Goal: Information Seeking & Learning: Learn about a topic

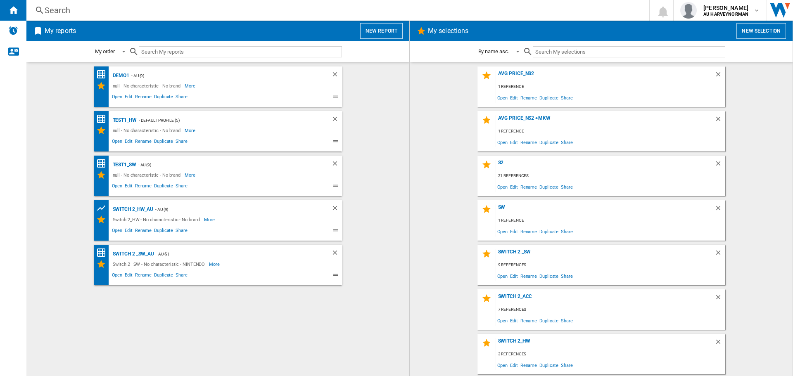
click at [419, 156] on wk-selection "s2 21 references Open Edit Rename Duplicate Share" at bounding box center [601, 176] width 366 height 40
click at [756, 141] on wk-selection "Avg Price_NS2 +MKW 1 reference Open Edit Rename Duplicate Share" at bounding box center [601, 131] width 366 height 40
click at [394, 132] on wk-bookmarked-report "test1_HW - Default profile (5) null - No characteristic - No brand More Less Op…" at bounding box center [218, 131] width 366 height 40
click at [382, 30] on button "New report" at bounding box center [381, 31] width 43 height 16
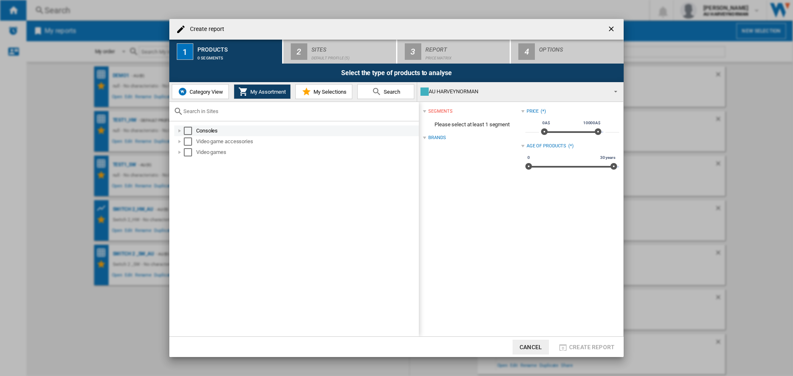
click at [186, 131] on div "Select" at bounding box center [188, 131] width 8 height 8
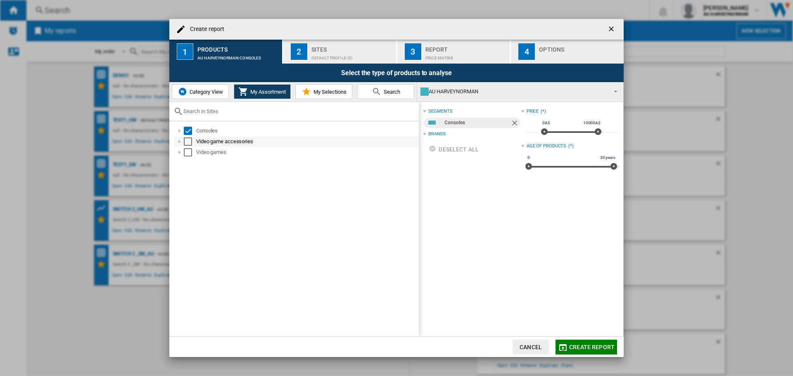
click at [187, 142] on div "Select" at bounding box center [188, 142] width 8 height 8
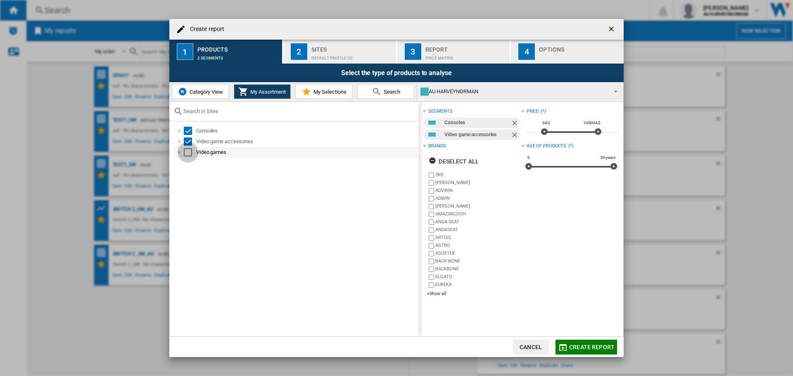
click at [187, 154] on div "Select" at bounding box center [188, 152] width 8 height 8
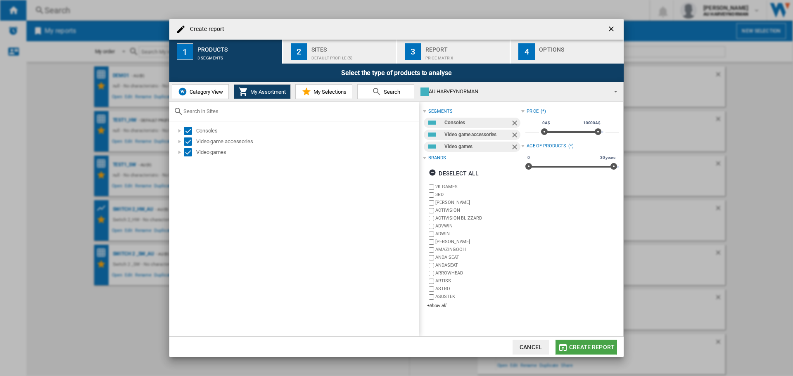
click at [591, 343] on button "Create report" at bounding box center [586, 347] width 62 height 15
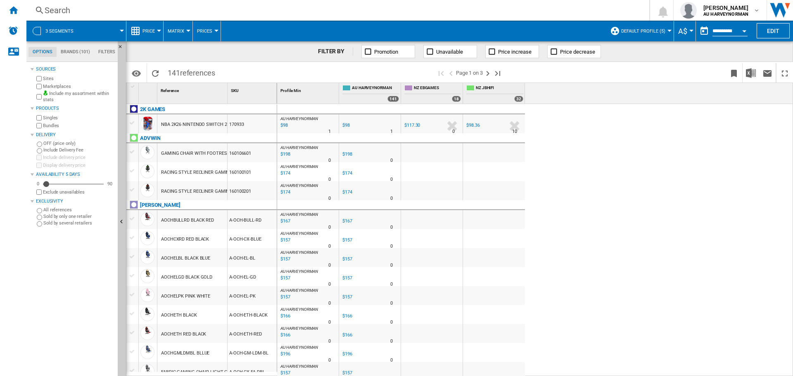
click at [55, 86] on label "Marketplaces" at bounding box center [78, 86] width 71 height 6
click at [70, 53] on md-tab-item "Brands (101)" at bounding box center [76, 52] width 38 height 10
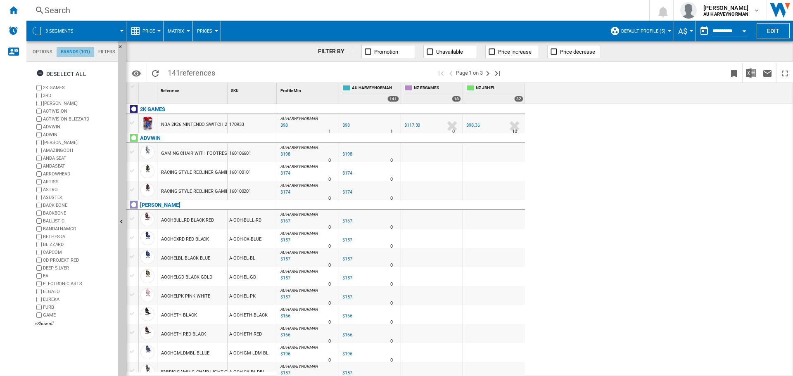
scroll to position [32, 0]
click at [109, 49] on md-tab-item "Filters" at bounding box center [106, 52] width 25 height 10
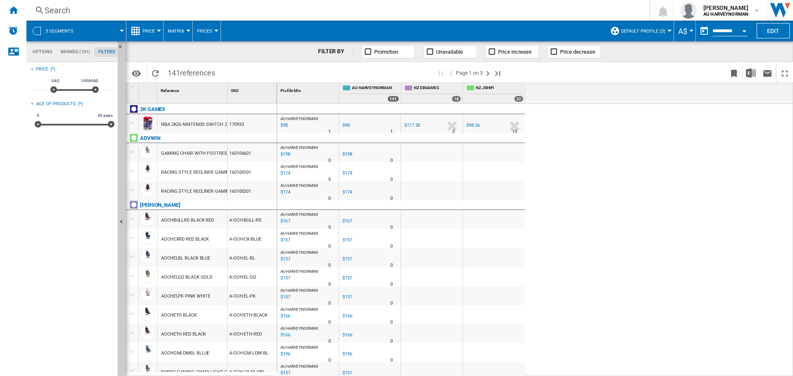
click at [84, 50] on md-tab-item "Brands (101)" at bounding box center [76, 52] width 38 height 10
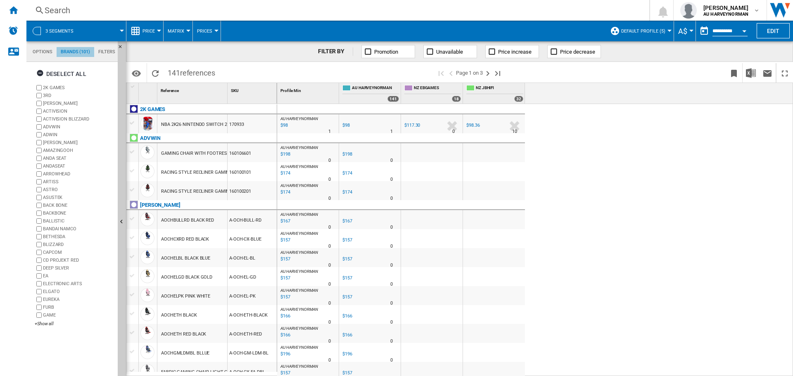
scroll to position [32, 0]
click at [39, 69] on ng-md-icon "button" at bounding box center [41, 74] width 10 height 10
click at [43, 327] on div "+Show all" at bounding box center [75, 324] width 80 height 6
click at [37, 324] on div "+Show all" at bounding box center [75, 324] width 80 height 6
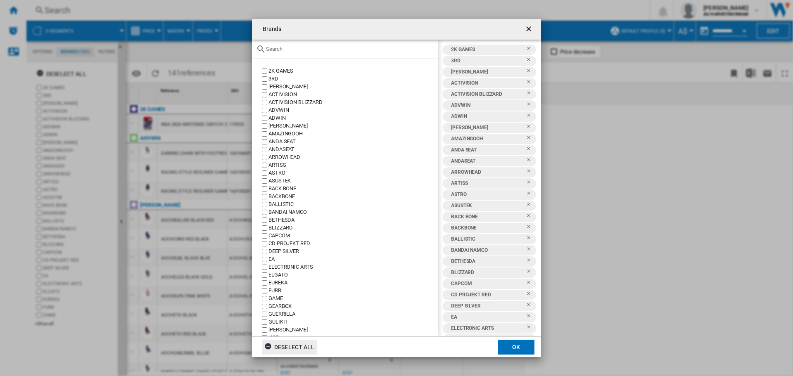
click at [280, 347] on div "Deselect all" at bounding box center [289, 347] width 50 height 15
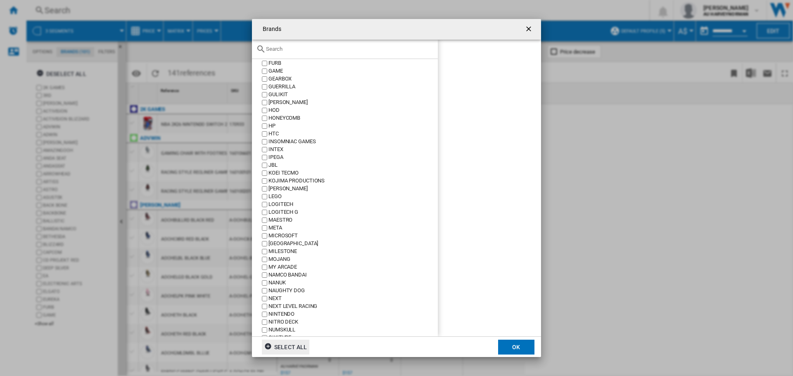
scroll to position [248, 0]
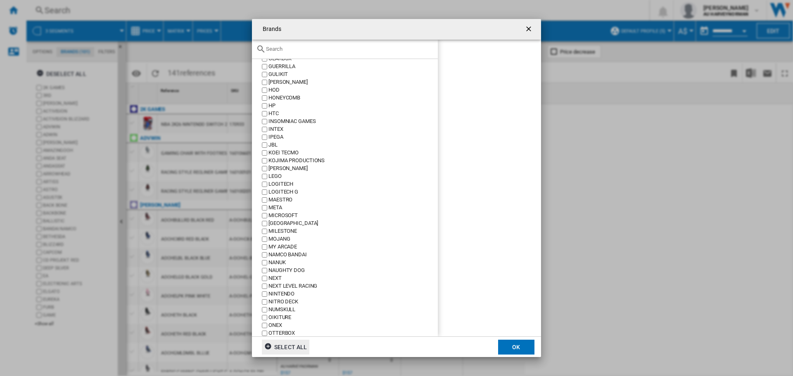
click at [280, 292] on div "NINTENDO" at bounding box center [352, 294] width 169 height 8
click at [503, 347] on button "OK" at bounding box center [516, 347] width 36 height 15
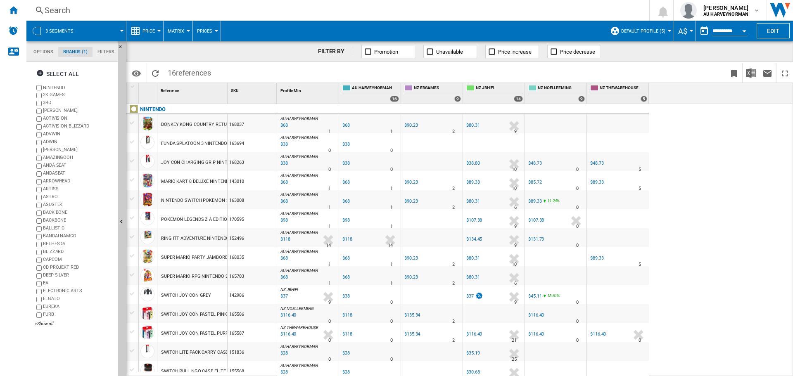
click at [184, 95] on div "Reference 1" at bounding box center [193, 89] width 68 height 13
click at [40, 324] on div "+Show all" at bounding box center [75, 324] width 80 height 6
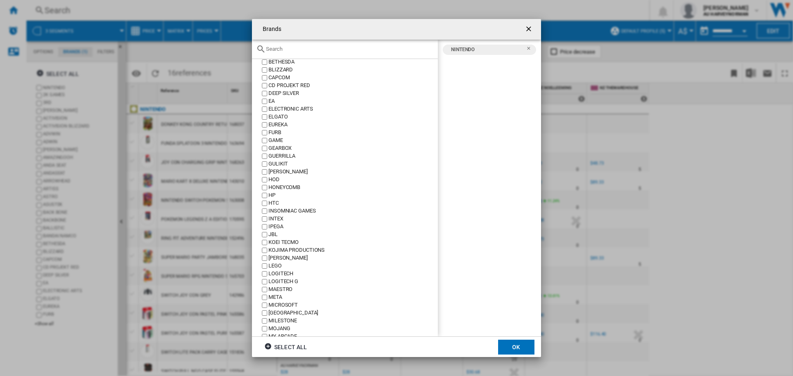
scroll to position [165, 0]
click at [526, 29] on ng-md-icon "getI18NText('BUTTONS.CLOSE_DIALOG')" at bounding box center [530, 30] width 10 height 10
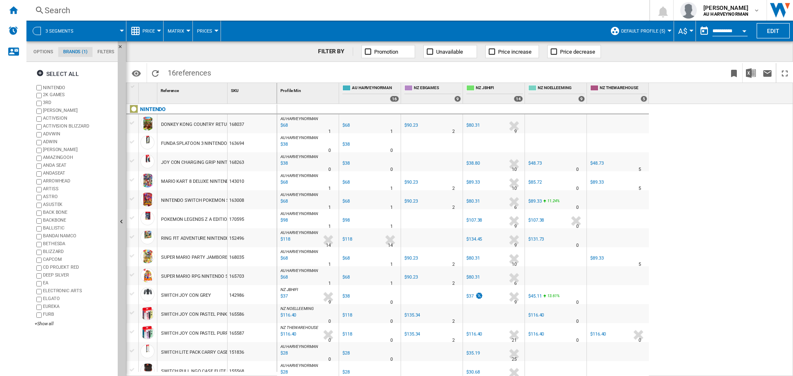
click at [145, 29] on span "Price" at bounding box center [148, 30] width 12 height 5
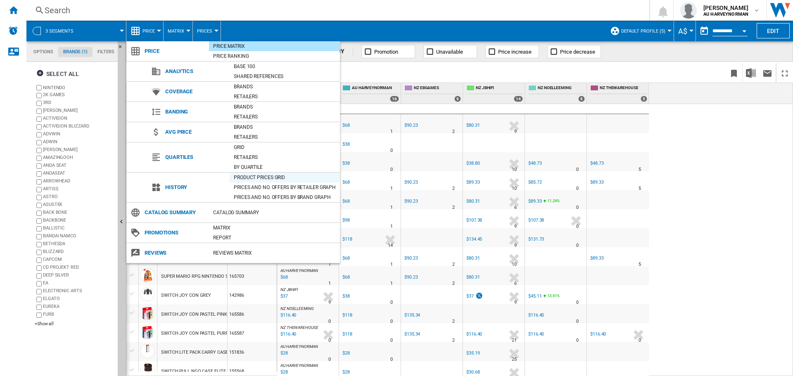
click at [250, 175] on div "Product prices grid" at bounding box center [285, 177] width 110 height 8
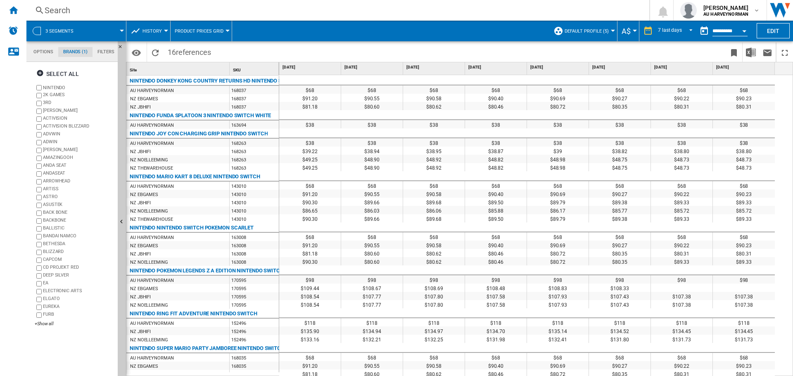
click at [586, 29] on span "Default profile (5)" at bounding box center [587, 30] width 44 height 5
click at [574, 64] on md-radio-button "AU (9)" at bounding box center [596, 66] width 73 height 8
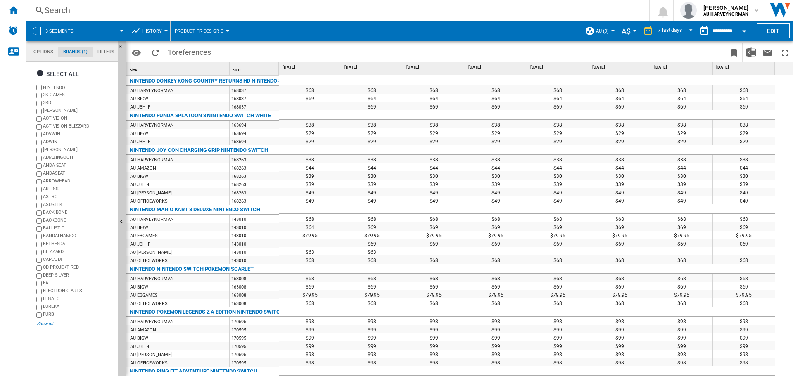
click at [40, 326] on div "+Show all" at bounding box center [75, 324] width 80 height 6
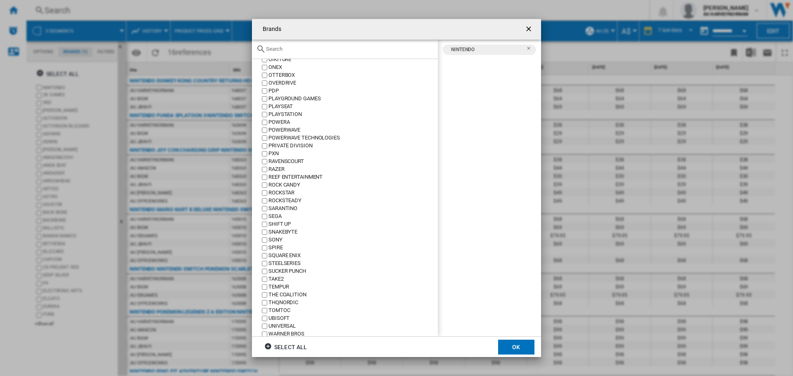
scroll to position [531, 0]
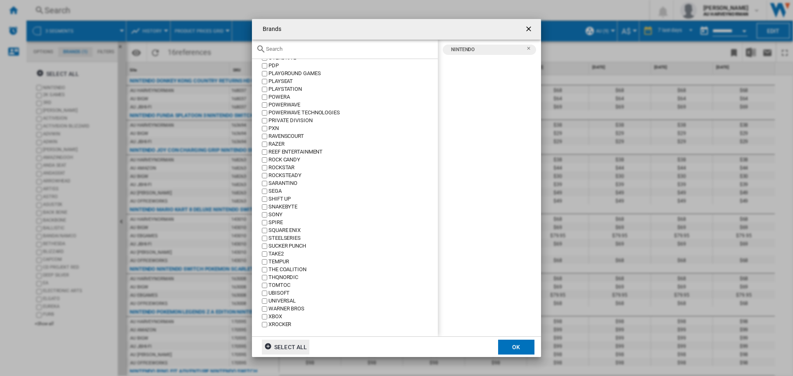
click at [292, 343] on div "Select all" at bounding box center [285, 347] width 43 height 15
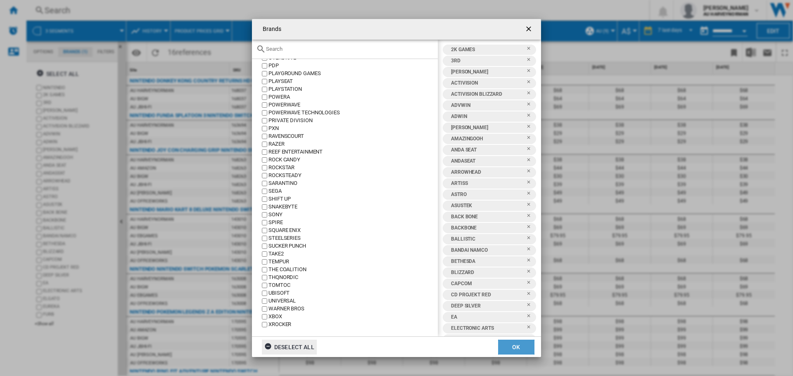
click at [518, 348] on button "OK" at bounding box center [516, 347] width 36 height 15
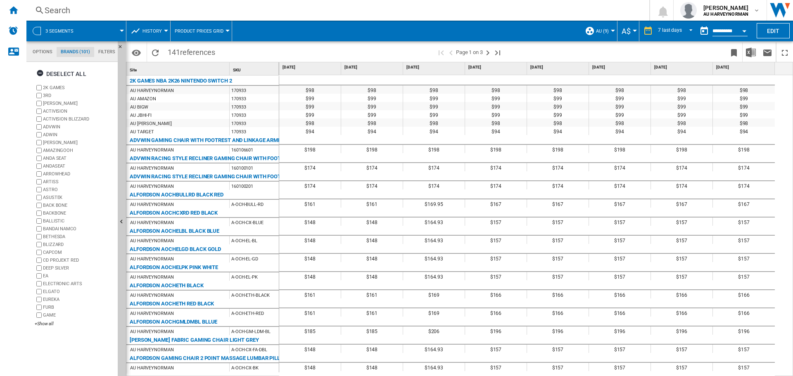
click at [38, 47] on md-tab-item "Options" at bounding box center [42, 52] width 28 height 10
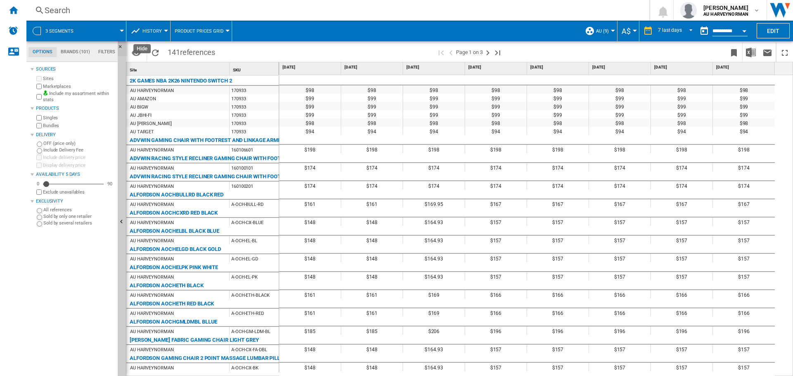
click at [121, 46] on ng-md-icon "Hide" at bounding box center [123, 49] width 10 height 10
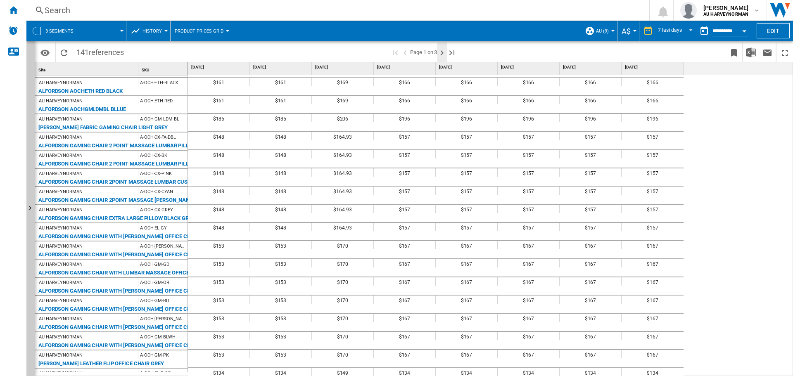
click at [440, 49] on ng-md-icon "Next page" at bounding box center [442, 53] width 10 height 10
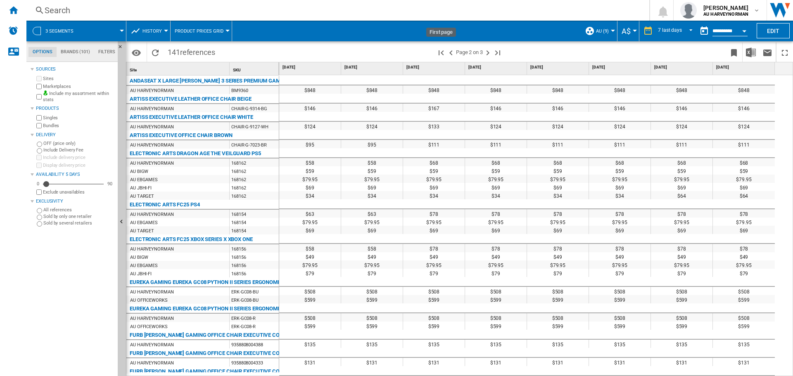
click at [440, 49] on ng-md-icon "First page" at bounding box center [441, 53] width 10 height 10
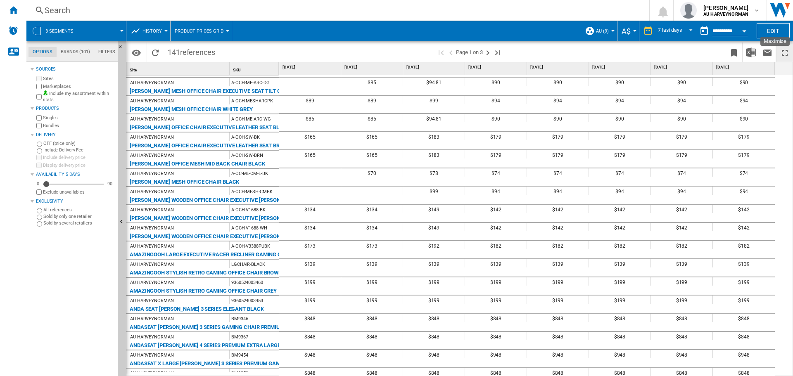
click at [787, 50] on ng-md-icon "Maximize" at bounding box center [785, 53] width 10 height 10
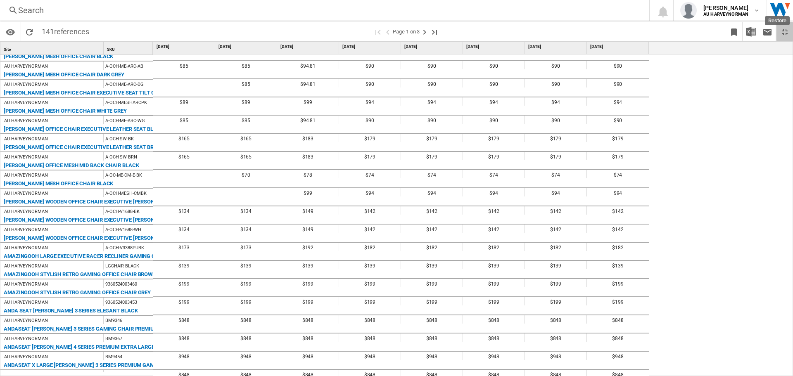
click at [783, 33] on ng-md-icon "Restore" at bounding box center [785, 32] width 10 height 10
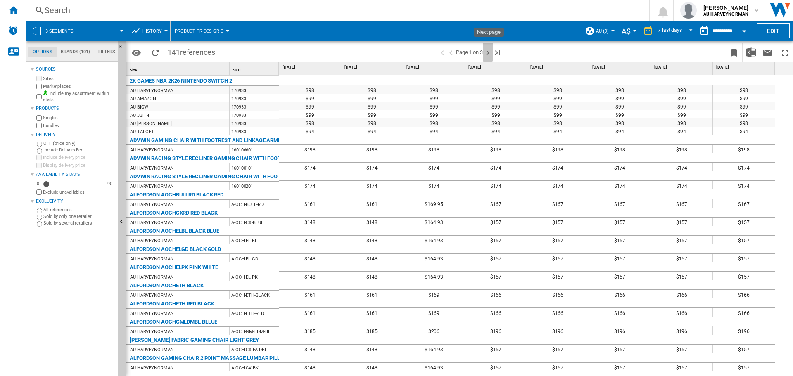
click at [489, 57] on ng-md-icon "Next page" at bounding box center [488, 53] width 10 height 10
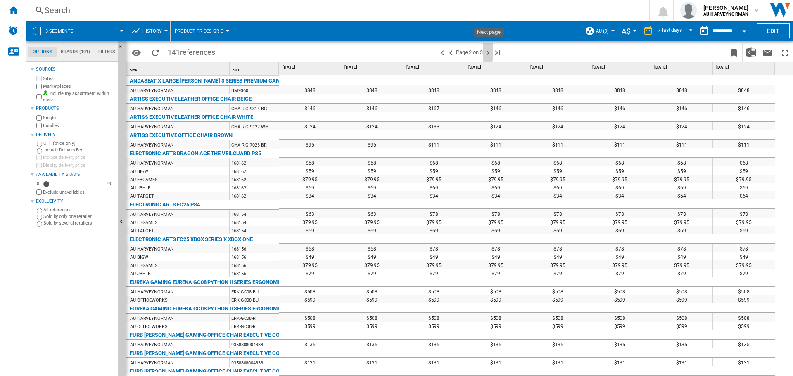
click at [489, 53] on ng-md-icon "Next page" at bounding box center [488, 53] width 10 height 10
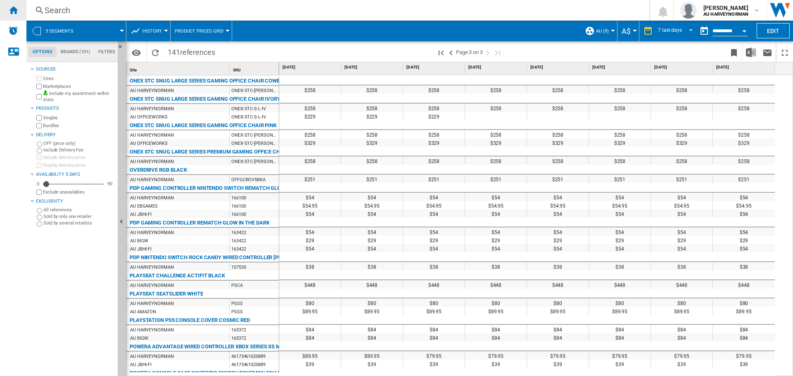
click at [5, 8] on div "Home" at bounding box center [13, 10] width 26 height 21
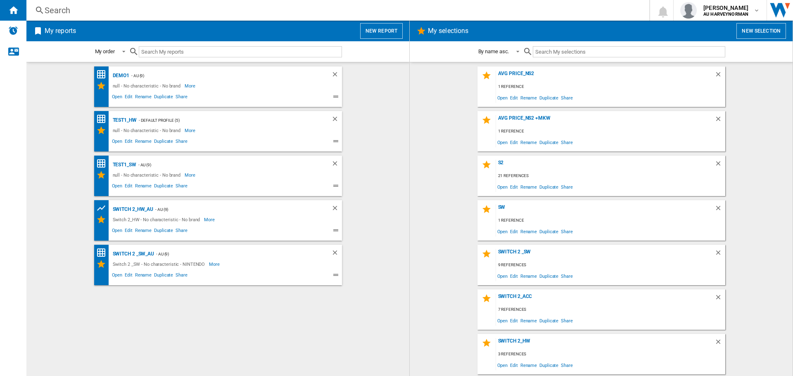
click at [377, 27] on button "New report" at bounding box center [381, 31] width 43 height 16
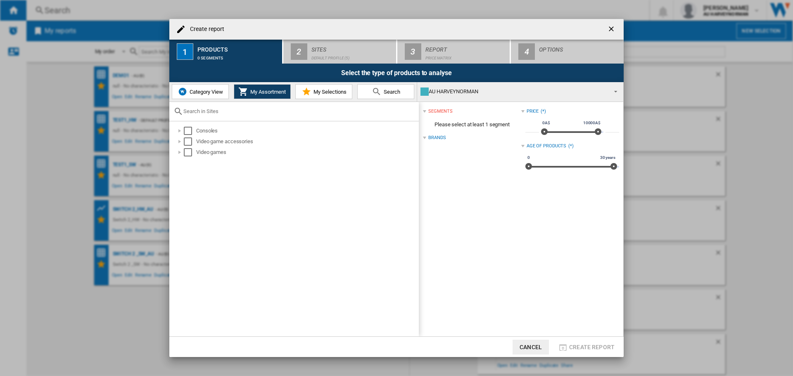
click at [196, 89] on span "Category View" at bounding box center [206, 92] width 36 height 6
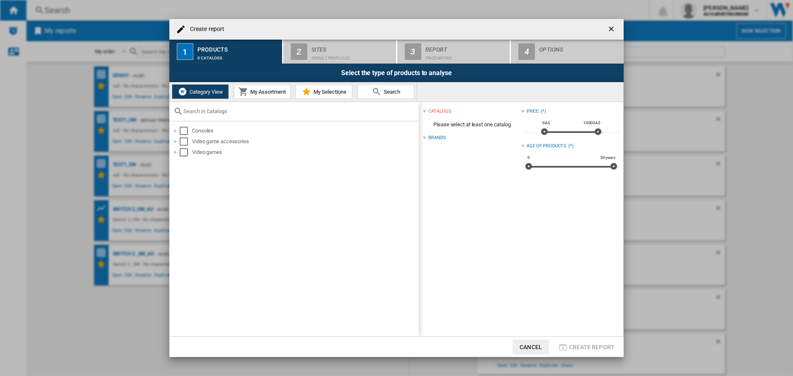
click at [261, 92] on span "My Assortment" at bounding box center [267, 92] width 38 height 6
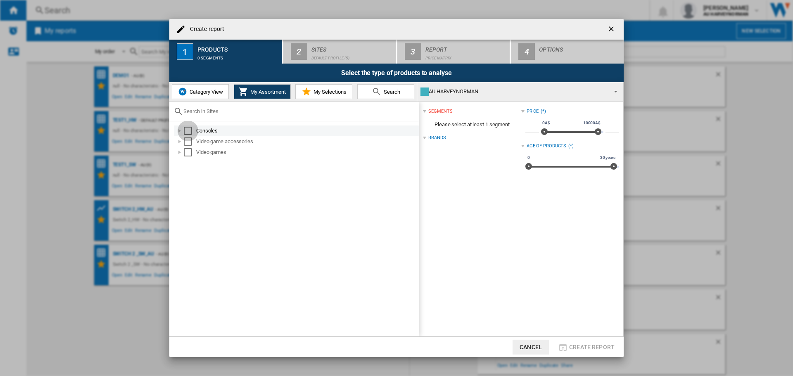
click at [187, 129] on div "Select" at bounding box center [188, 131] width 8 height 8
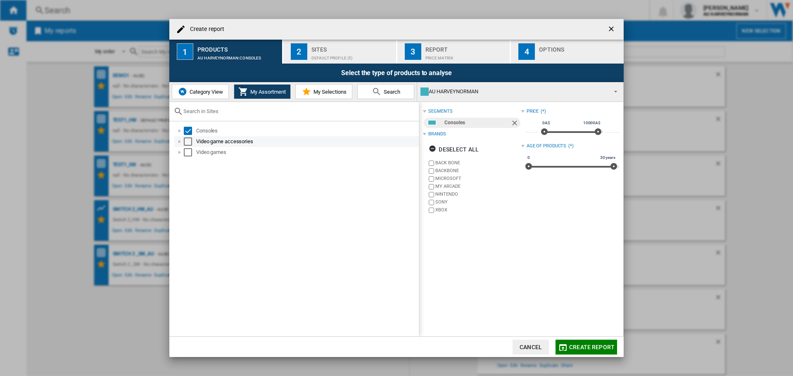
click at [187, 143] on div "Select" at bounding box center [188, 142] width 8 height 8
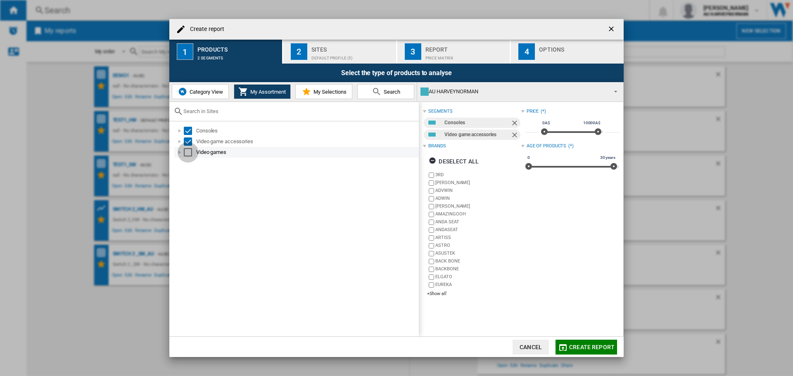
click at [185, 154] on div "Select" at bounding box center [188, 152] width 8 height 8
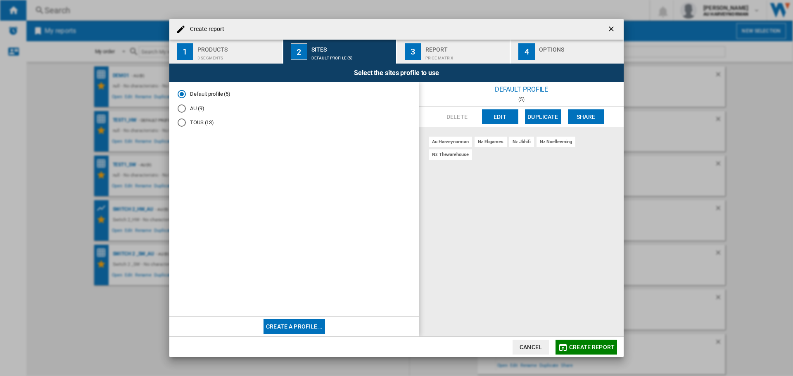
click at [190, 107] on md-radio-button "AU (9)" at bounding box center [294, 108] width 233 height 8
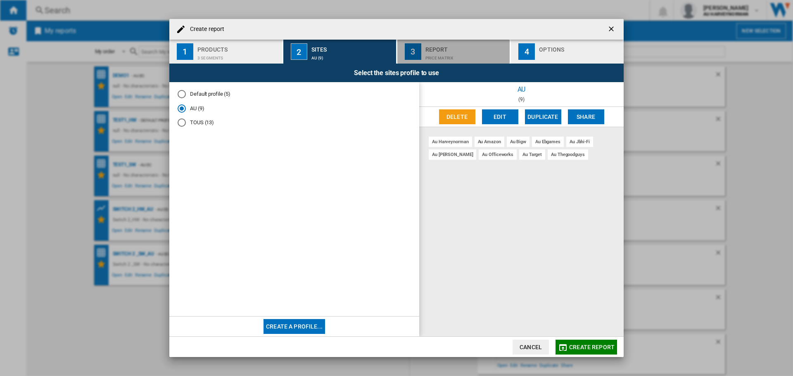
click at [438, 45] on div "Report" at bounding box center [465, 47] width 81 height 9
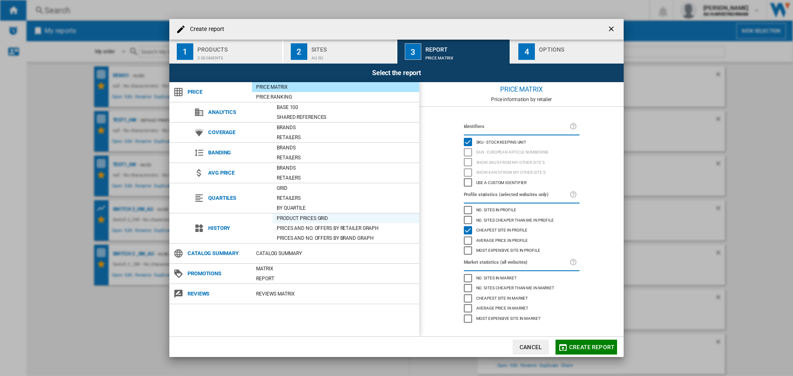
click at [294, 218] on div "Product prices grid" at bounding box center [346, 218] width 147 height 8
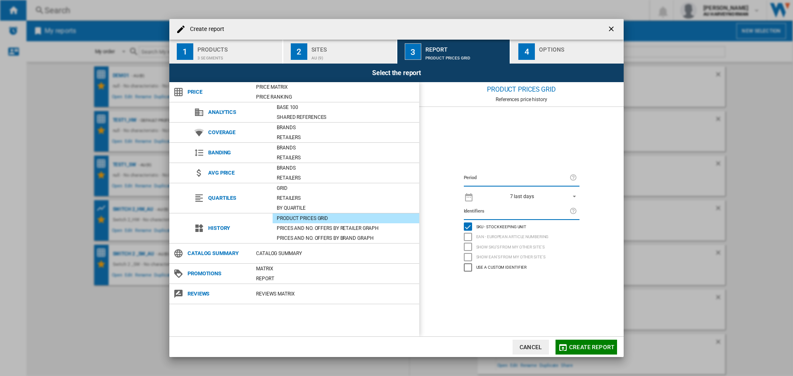
click at [555, 47] on div "Options" at bounding box center [579, 47] width 81 height 9
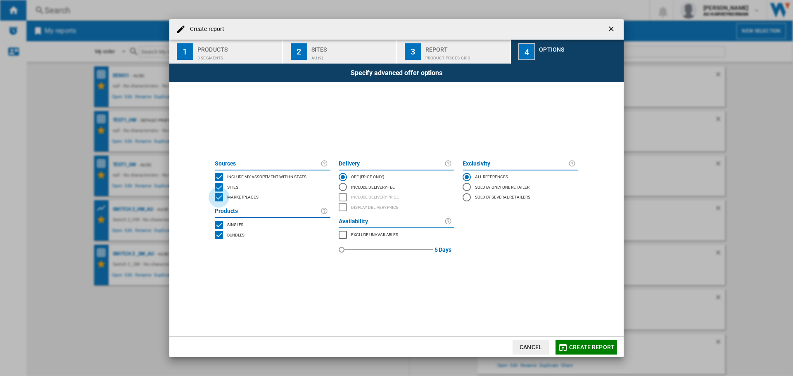
click at [217, 197] on div "MARKETPLACES" at bounding box center [219, 197] width 8 height 8
click at [591, 347] on span "Create report" at bounding box center [591, 347] width 45 height 7
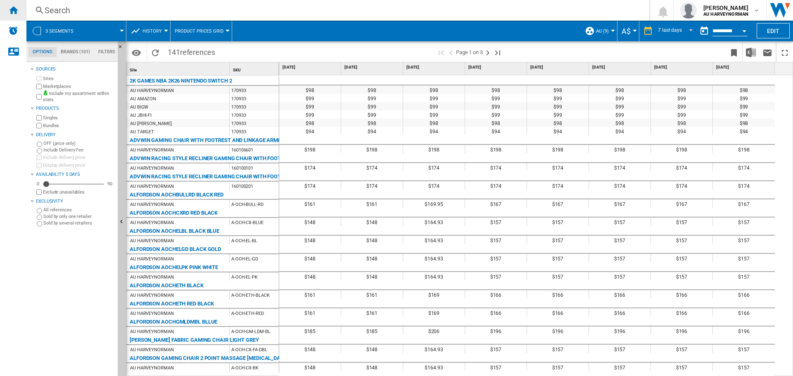
click at [14, 11] on ng-md-icon "Home" at bounding box center [13, 10] width 10 height 10
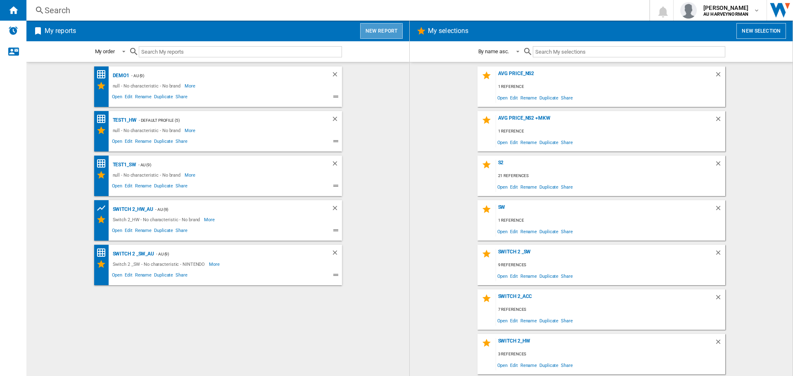
click at [380, 35] on button "New report" at bounding box center [381, 31] width 43 height 16
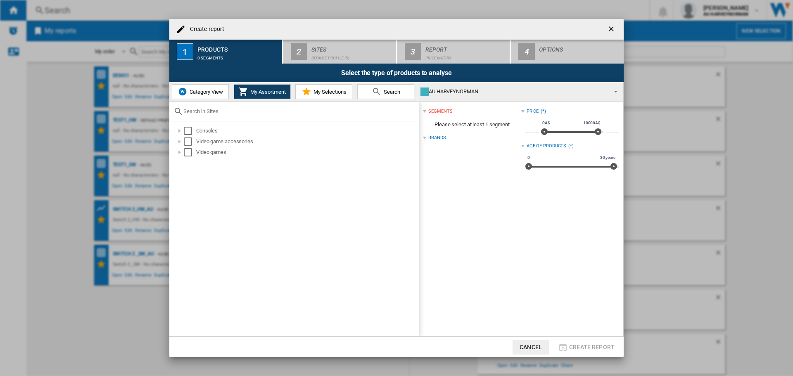
click at [202, 90] on span "Category View" at bounding box center [206, 92] width 36 height 6
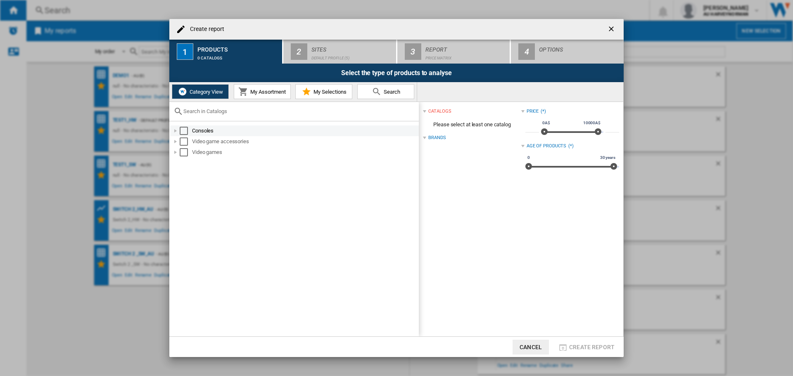
click at [183, 132] on div "Select" at bounding box center [184, 131] width 8 height 8
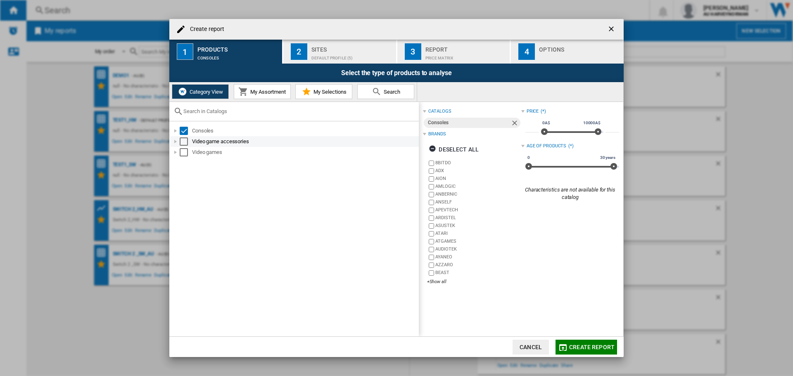
click at [182, 143] on div "Select" at bounding box center [184, 142] width 8 height 8
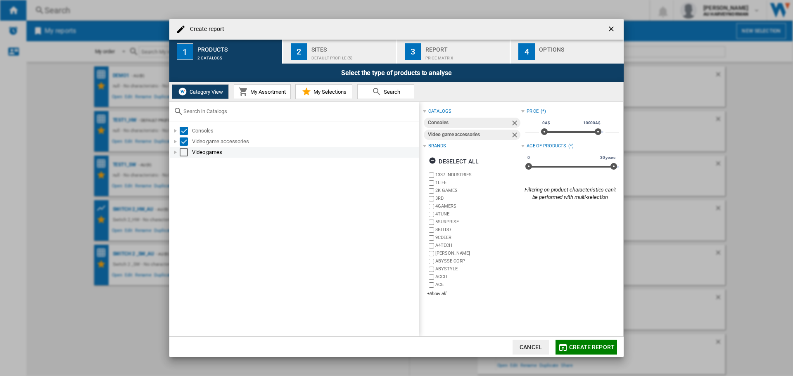
click at [182, 154] on div "Select" at bounding box center [184, 152] width 8 height 8
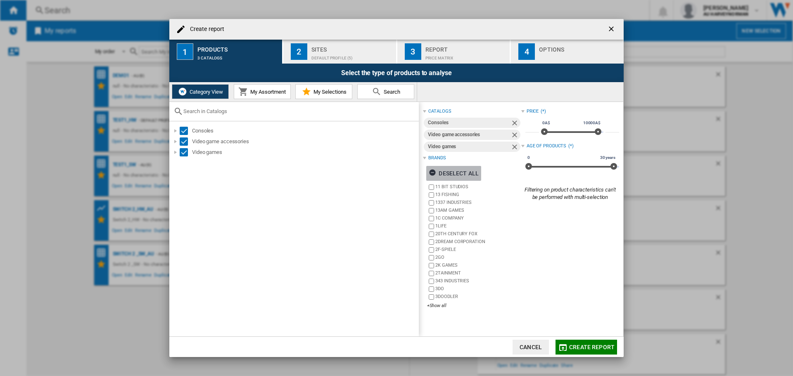
click at [433, 171] on ng-md-icon "Create report ..." at bounding box center [434, 174] width 10 height 10
click at [442, 308] on div "+Show all" at bounding box center [474, 306] width 94 height 6
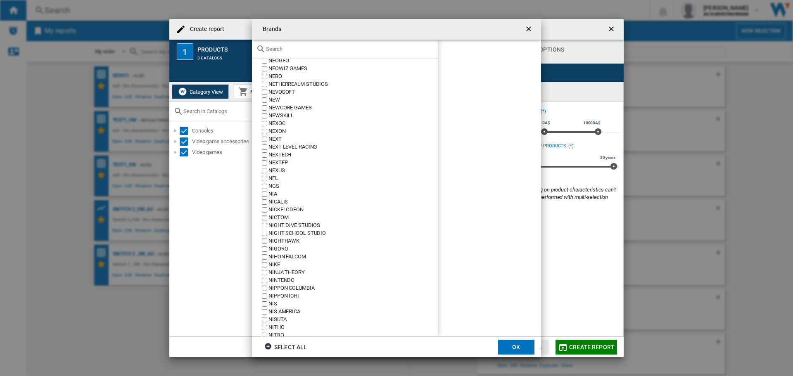
scroll to position [12022, 0]
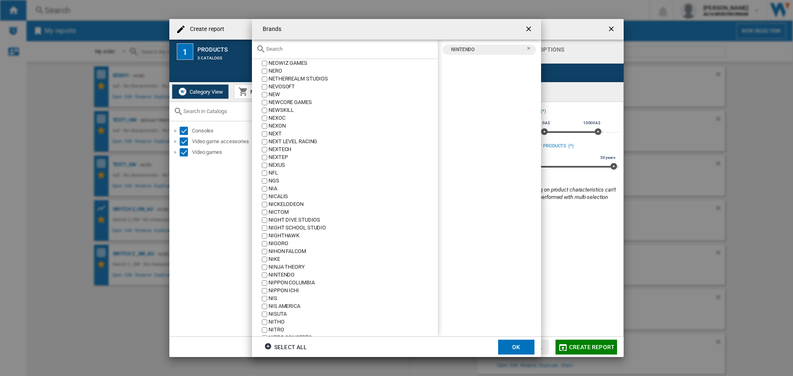
click at [519, 347] on button "OK" at bounding box center [516, 347] width 36 height 15
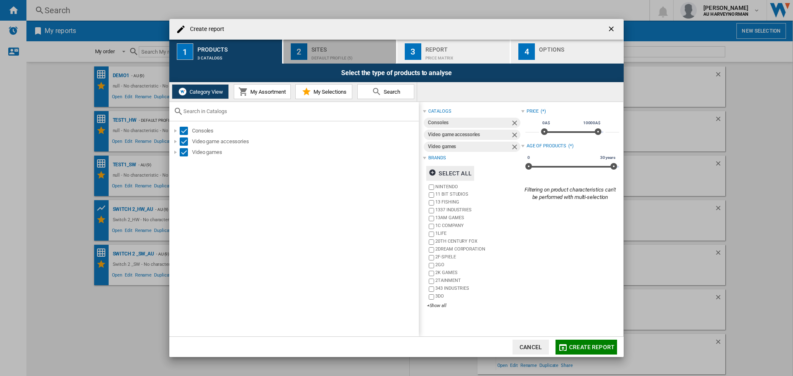
click at [354, 54] on div "Default profile (5)" at bounding box center [351, 56] width 81 height 9
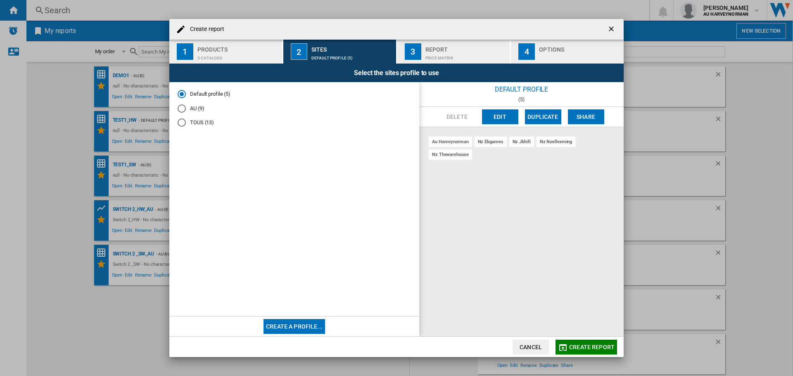
click at [197, 110] on md-radio-button "AU (9)" at bounding box center [294, 108] width 233 height 8
click at [602, 345] on span "Create report" at bounding box center [591, 347] width 45 height 7
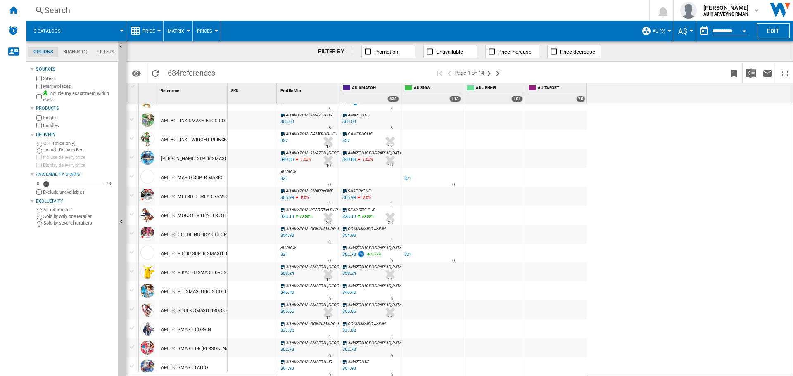
scroll to position [690, 0]
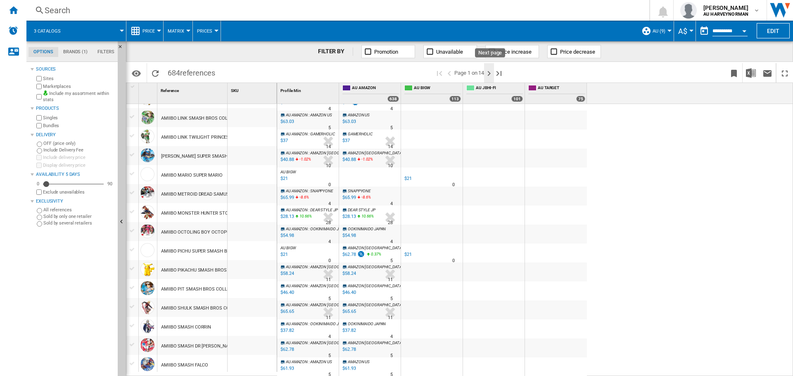
click at [491, 69] on ng-md-icon "Next page" at bounding box center [489, 74] width 10 height 10
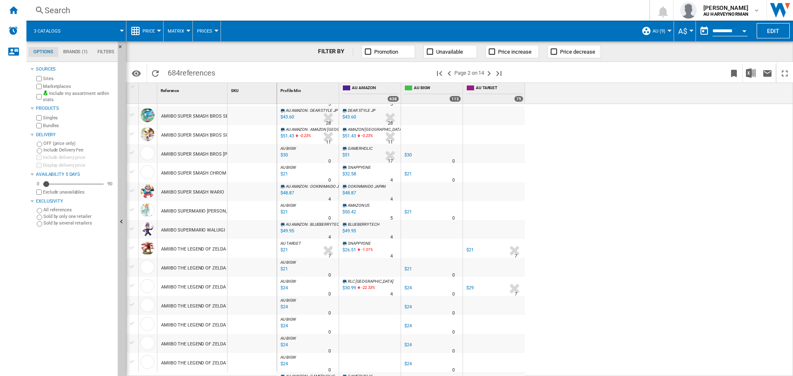
scroll to position [688, 0]
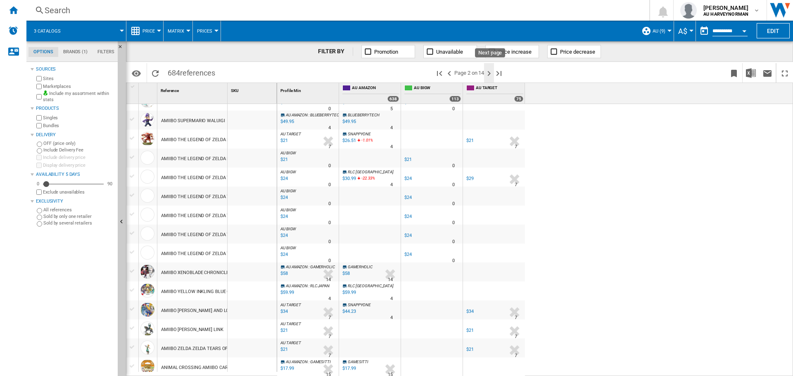
click at [489, 71] on ng-md-icon "Next page" at bounding box center [489, 74] width 10 height 10
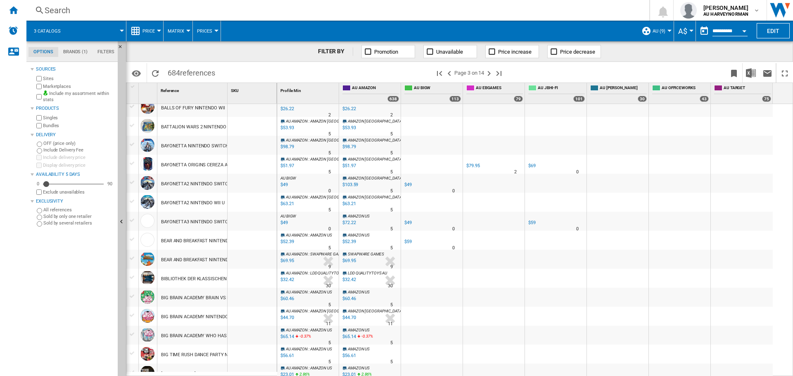
click at [52, 87] on label "Marketplaces" at bounding box center [78, 86] width 71 height 6
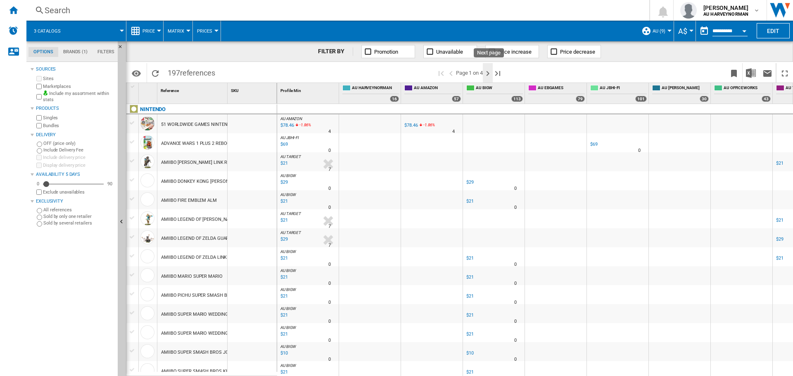
click at [488, 70] on ng-md-icon "Next page" at bounding box center [488, 74] width 10 height 10
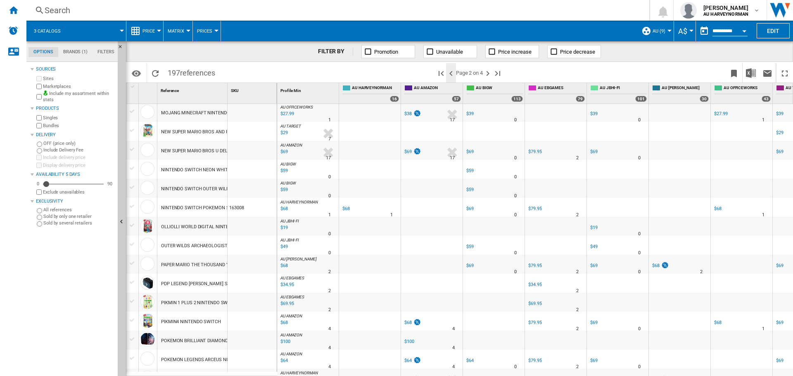
click at [452, 69] on ng-md-icon ">Previous page" at bounding box center [451, 74] width 10 height 10
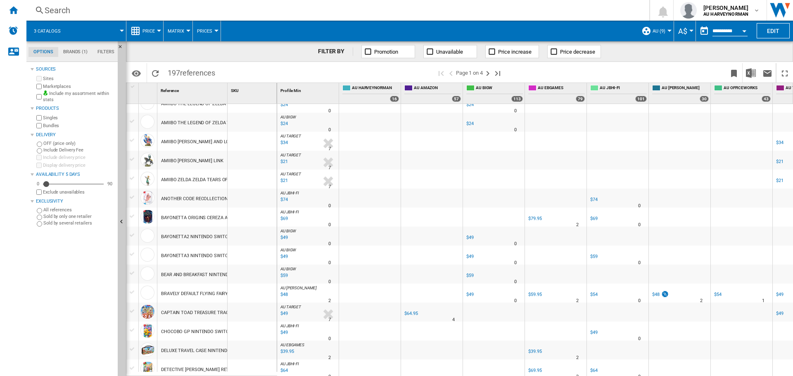
click at [282, 237] on div "$49" at bounding box center [283, 238] width 9 height 8
click at [282, 259] on div "$49" at bounding box center [283, 257] width 9 height 8
click at [470, 235] on div "$49" at bounding box center [469, 237] width 7 height 5
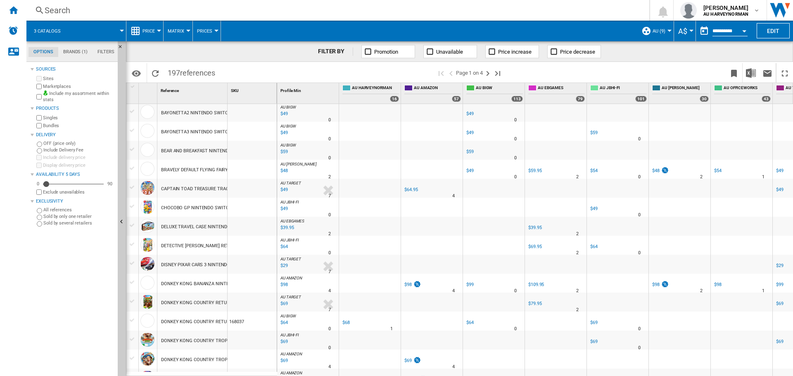
click at [412, 187] on div "$64.95" at bounding box center [410, 189] width 13 height 5
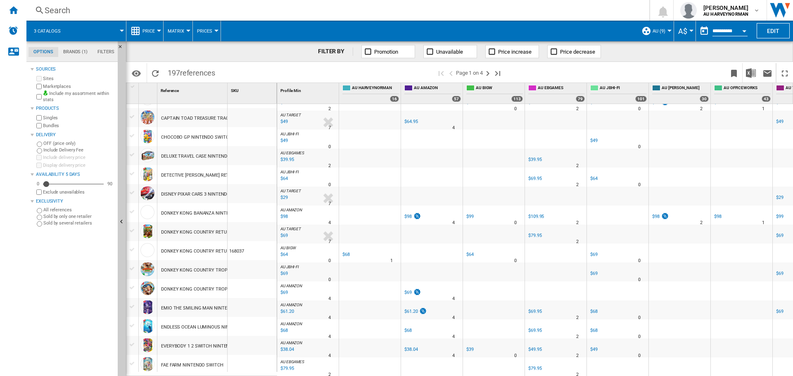
click at [282, 235] on div "$69" at bounding box center [283, 236] width 9 height 8
click at [347, 252] on div "$68" at bounding box center [345, 254] width 7 height 5
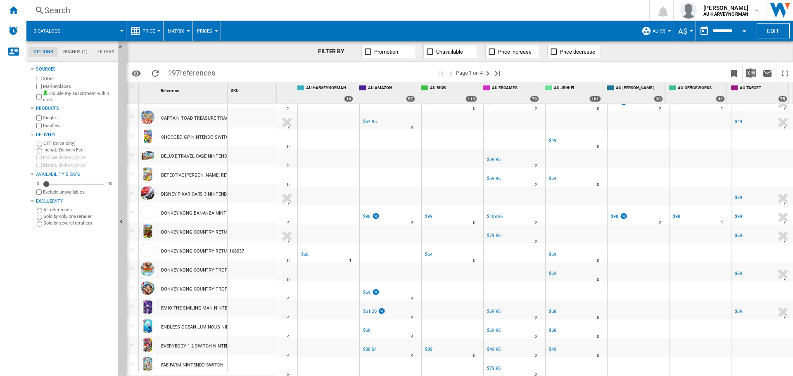
scroll to position [0, 0]
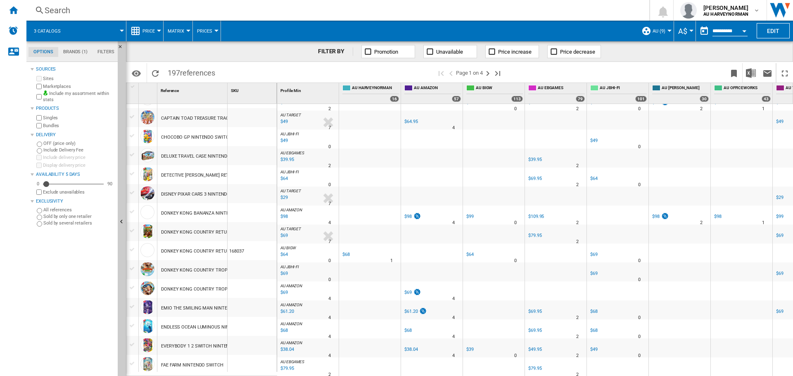
click at [283, 272] on div "$69" at bounding box center [283, 274] width 9 height 8
click at [283, 289] on div "$69" at bounding box center [283, 293] width 9 height 8
click at [733, 31] on input "**********" at bounding box center [729, 31] width 35 height 7
click at [743, 32] on div "Open calendar" at bounding box center [744, 31] width 4 height 2
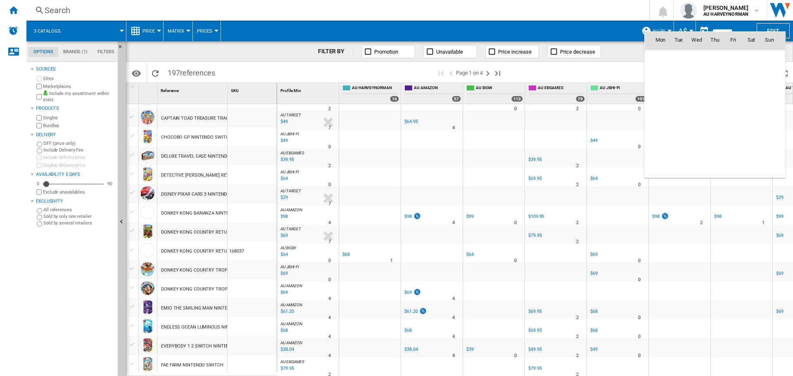
scroll to position [3940, 0]
click at [677, 109] on span "19" at bounding box center [678, 112] width 17 height 17
type input "**********"
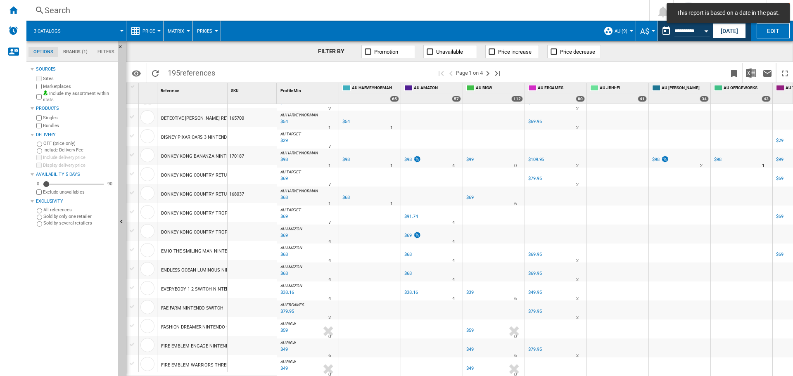
scroll to position [608, 0]
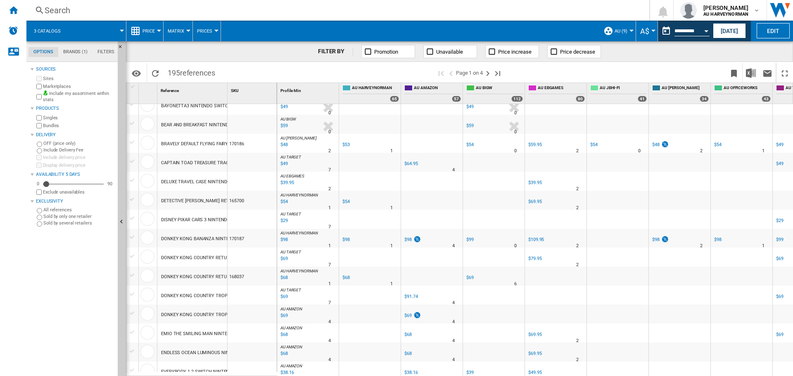
click at [409, 294] on div "$91.74" at bounding box center [410, 296] width 13 height 5
click at [412, 299] on div "$91.74" at bounding box center [410, 296] width 13 height 5
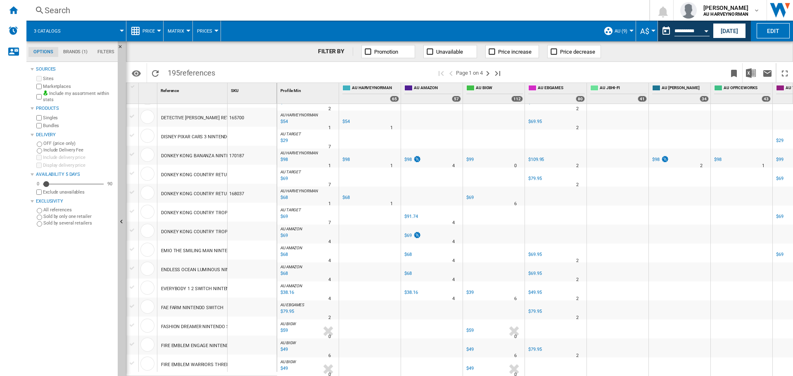
scroll to position [692, 0]
click at [411, 214] on div "$91.74" at bounding box center [410, 216] width 13 height 5
click at [778, 214] on div "$69" at bounding box center [779, 216] width 7 height 5
click at [412, 214] on div "$91.74" at bounding box center [410, 216] width 13 height 5
click at [410, 213] on div "$91.74" at bounding box center [410, 217] width 14 height 8
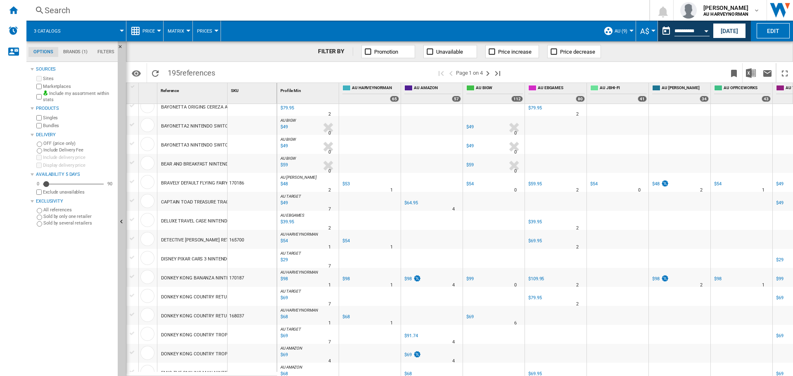
scroll to position [690, 0]
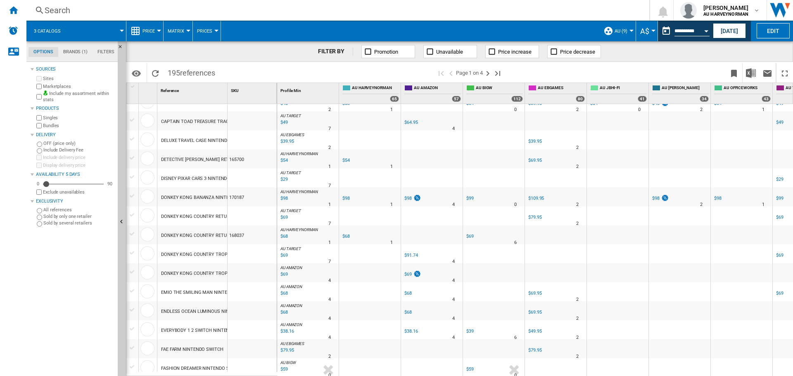
scroll to position [608, 0]
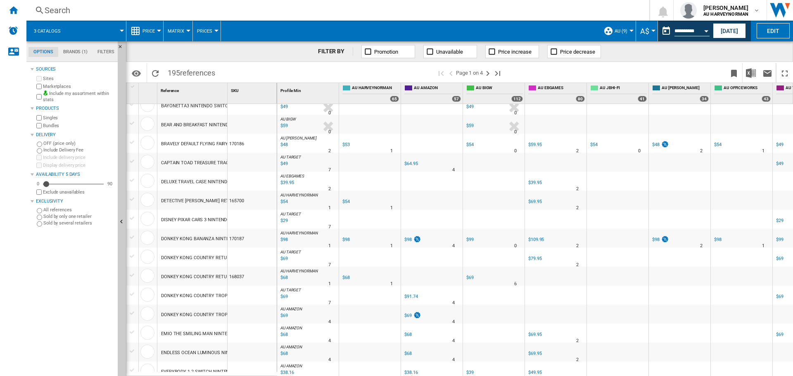
click at [412, 295] on div "$91.74" at bounding box center [410, 296] width 13 height 5
click at [413, 296] on div "$91.74" at bounding box center [410, 296] width 13 height 5
click at [407, 317] on div "$69" at bounding box center [407, 315] width 7 height 5
click at [700, 31] on button "Open calendar" at bounding box center [706, 29] width 15 height 15
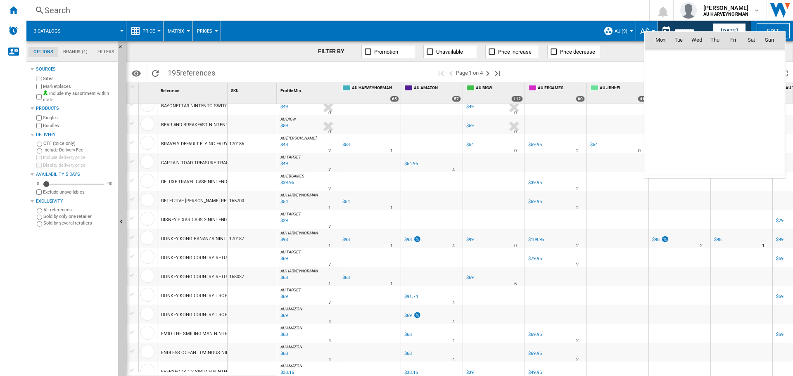
scroll to position [3940, 0]
click at [729, 30] on div at bounding box center [396, 188] width 793 height 376
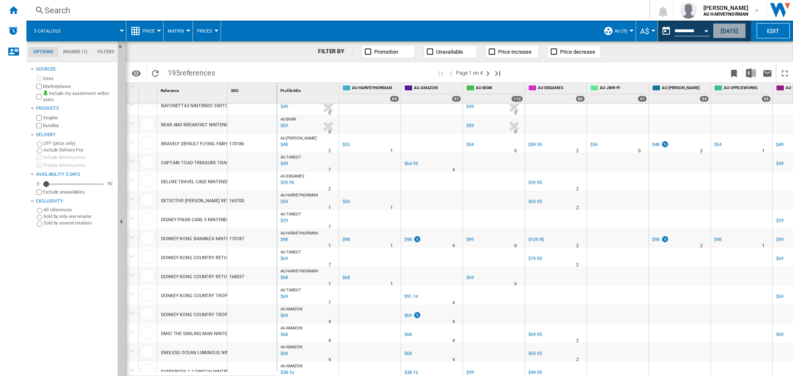
click at [725, 33] on button "[DATE]" at bounding box center [729, 30] width 33 height 15
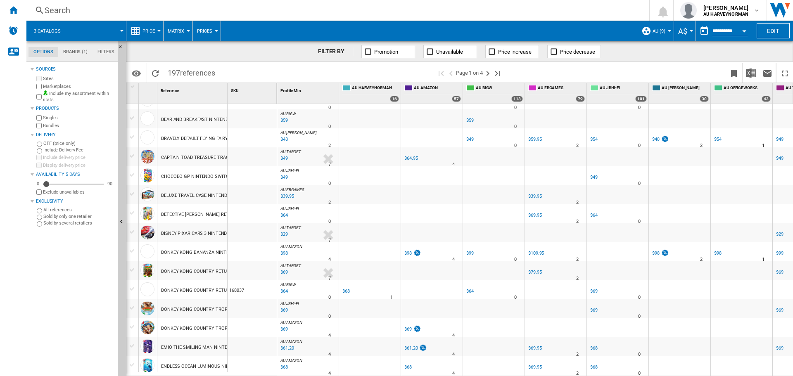
scroll to position [692, 0]
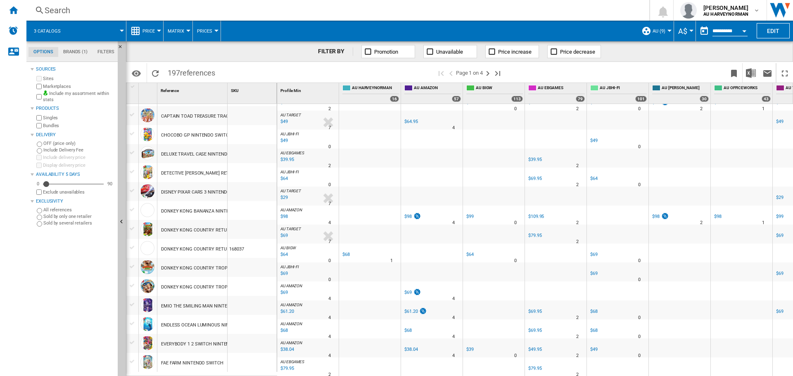
click at [191, 335] on div "EVERYBODY 1 2 SWITCH NINTENDO SWITCH" at bounding box center [192, 343] width 70 height 19
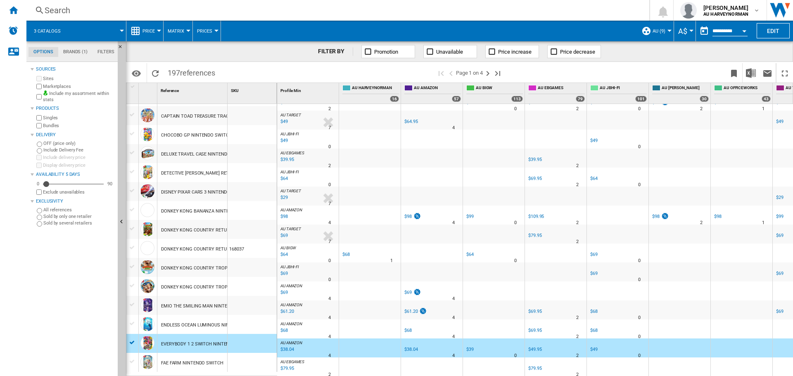
click at [289, 346] on div "$38.04" at bounding box center [286, 350] width 14 height 8
click at [295, 70] on span at bounding box center [327, 72] width 217 height 19
click at [489, 74] on ng-md-icon "Next page" at bounding box center [488, 74] width 10 height 10
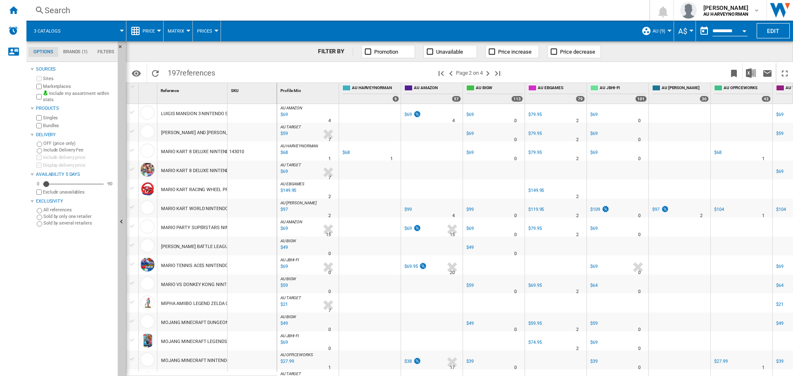
scroll to position [330, 0]
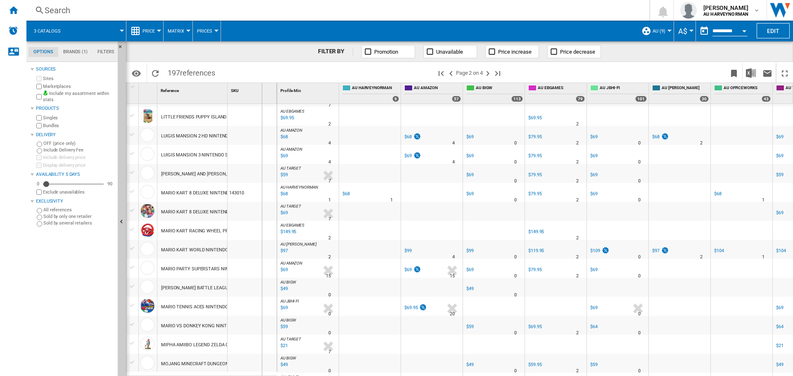
drag, startPoint x: 226, startPoint y: 95, endPoint x: 264, endPoint y: 96, distance: 38.0
click at [264, 96] on div "1 Reference 1 SKU 1" at bounding box center [201, 93] width 151 height 21
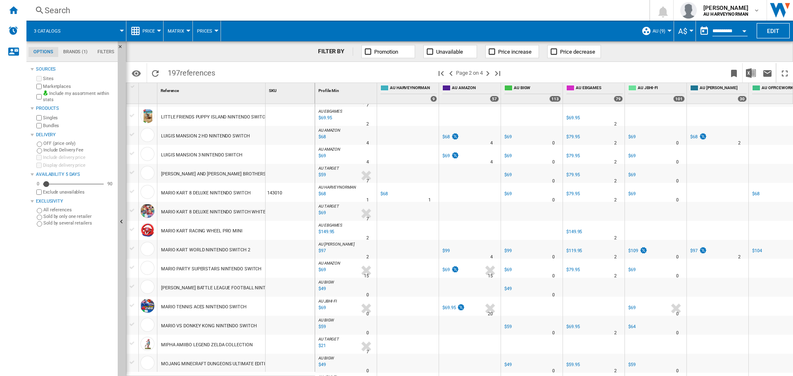
click at [323, 215] on div "$69" at bounding box center [321, 213] width 9 height 8
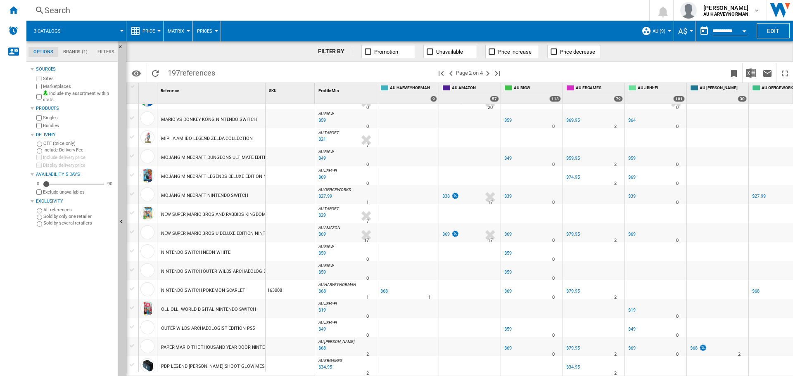
click at [322, 255] on div "$59" at bounding box center [321, 253] width 9 height 8
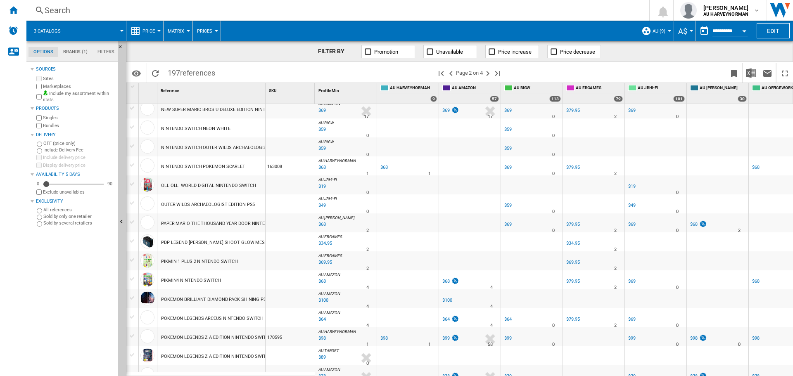
drag, startPoint x: 400, startPoint y: 267, endPoint x: 404, endPoint y: 276, distance: 9.4
click at [532, 283] on div at bounding box center [532, 280] width 62 height 19
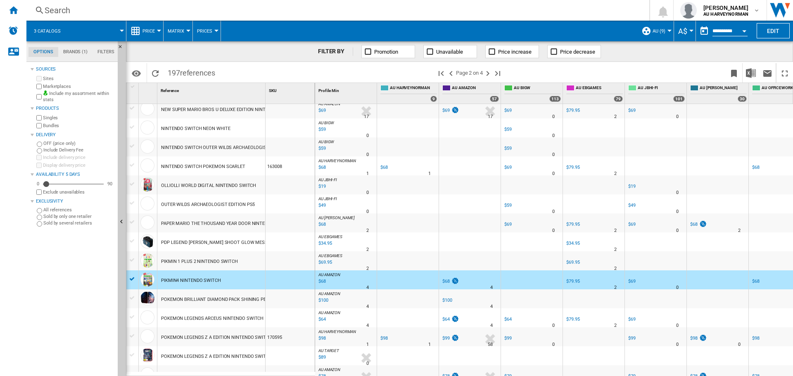
click at [325, 301] on div "$100" at bounding box center [322, 301] width 11 height 8
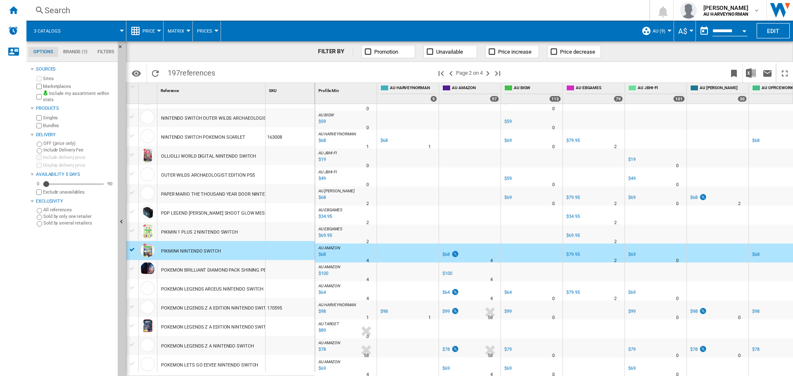
click at [300, 323] on div at bounding box center [290, 326] width 49 height 19
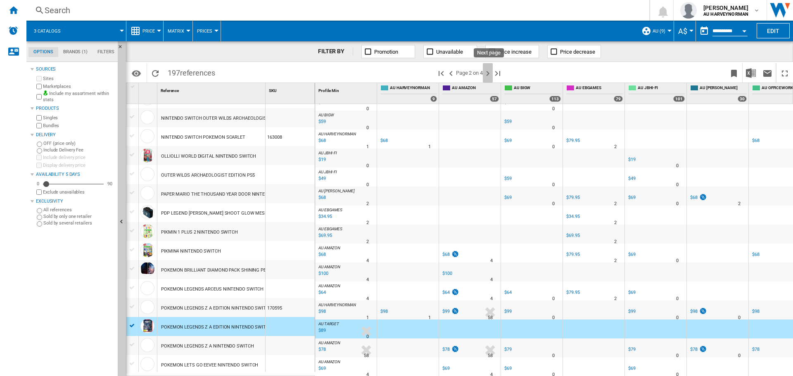
click at [487, 73] on ng-md-icon "Next page" at bounding box center [488, 74] width 10 height 10
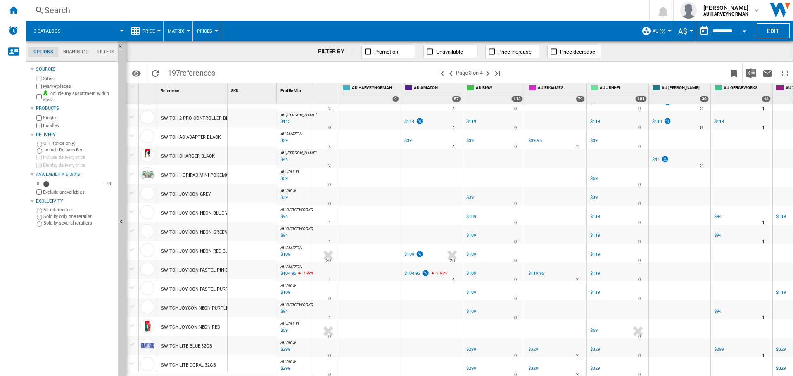
drag, startPoint x: 229, startPoint y: 97, endPoint x: 313, endPoint y: 101, distance: 83.9
click at [312, 102] on div "1 Reference 1 SKU 1 NINTENDO POKEMON LETS GO PIKACHU NINTENDO SWITCH POKEMON SH…" at bounding box center [459, 229] width 666 height 293
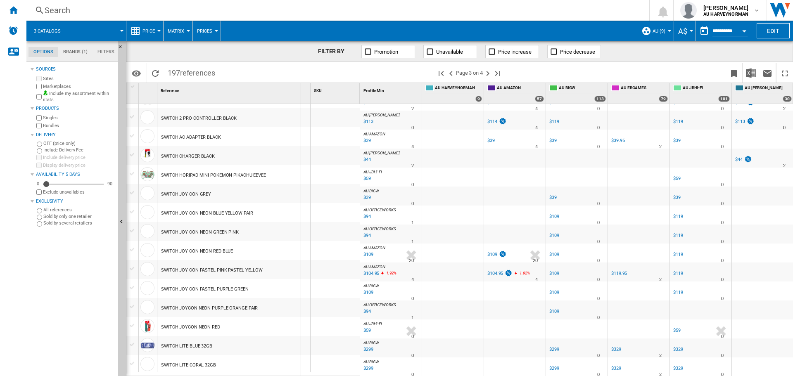
drag, startPoint x: 310, startPoint y: 96, endPoint x: 279, endPoint y: 143, distance: 56.4
click at [296, 103] on div "Reference 1" at bounding box center [233, 93] width 153 height 21
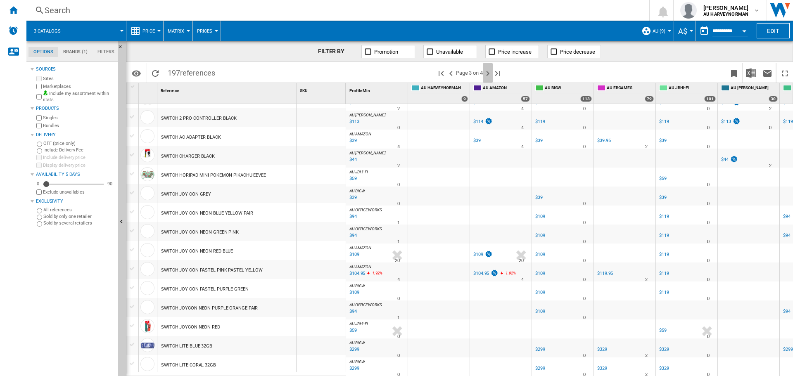
click at [490, 74] on ng-md-icon "Next page" at bounding box center [488, 74] width 10 height 10
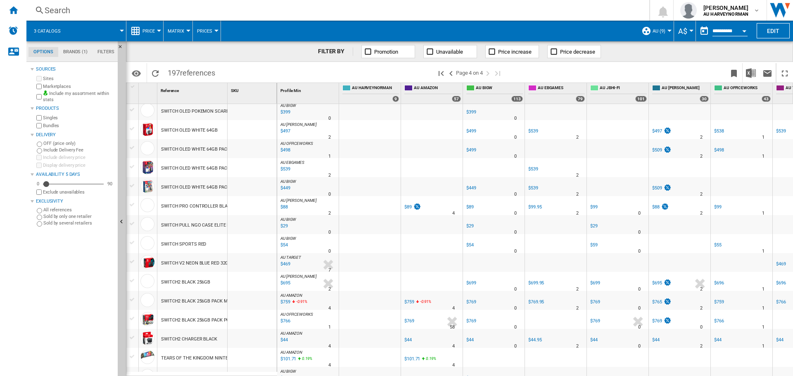
click at [188, 241] on div "SWITCH SPORTS RED" at bounding box center [183, 244] width 45 height 19
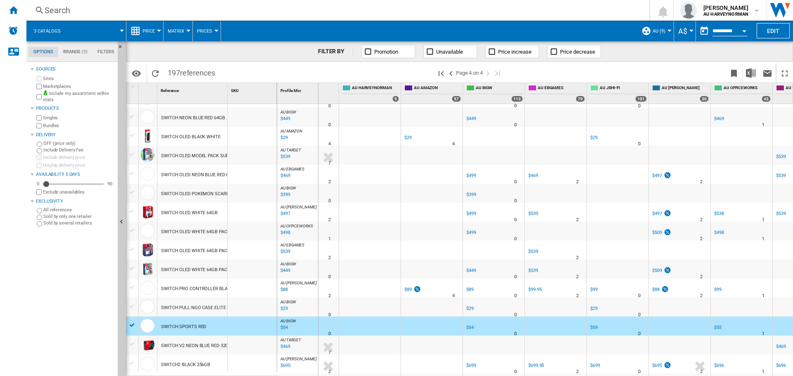
drag, startPoint x: 226, startPoint y: 93, endPoint x: 319, endPoint y: 94, distance: 92.5
click at [319, 94] on div "1 Reference 1 SKU 1 NINTENDO SWITCH LITE HYRULE EDITION GOLD 32GB SWITCH LITE P…" at bounding box center [459, 229] width 666 height 293
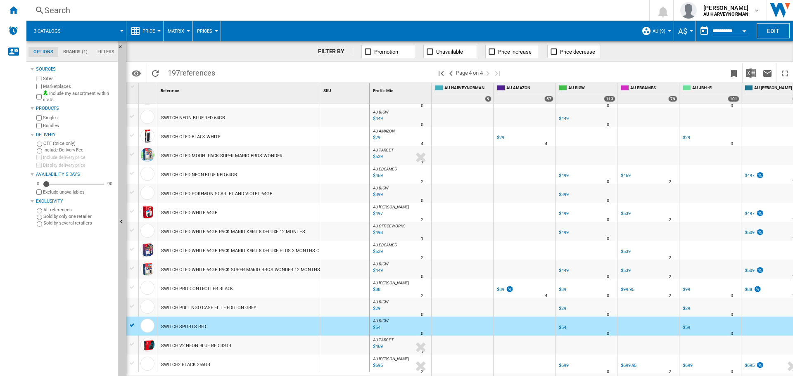
click at [380, 158] on div "$539" at bounding box center [377, 157] width 11 height 8
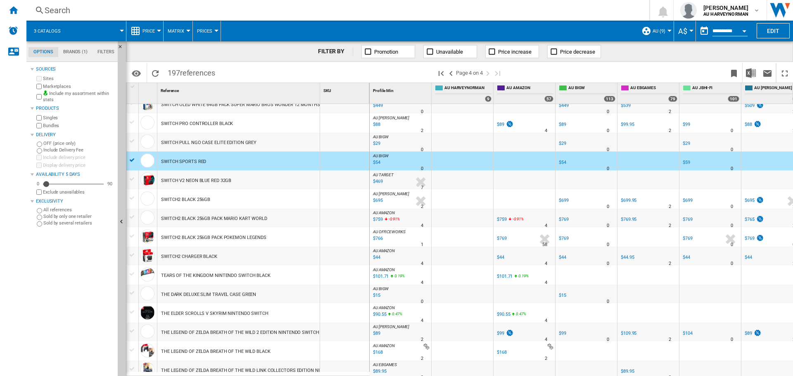
scroll to position [289, 0]
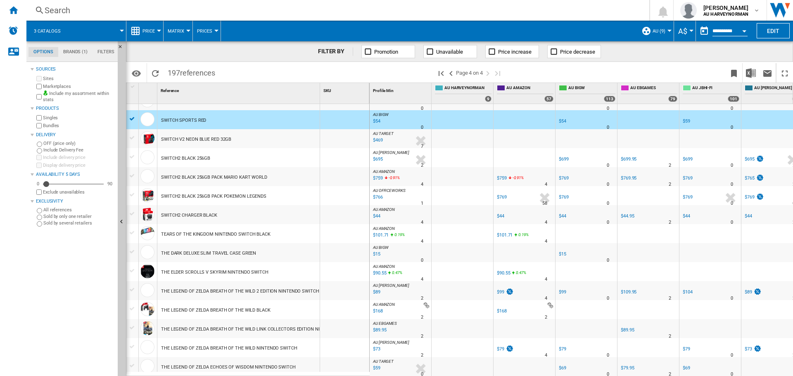
click at [375, 272] on div "$90.55" at bounding box center [379, 273] width 14 height 8
